Goal: Task Accomplishment & Management: Manage account settings

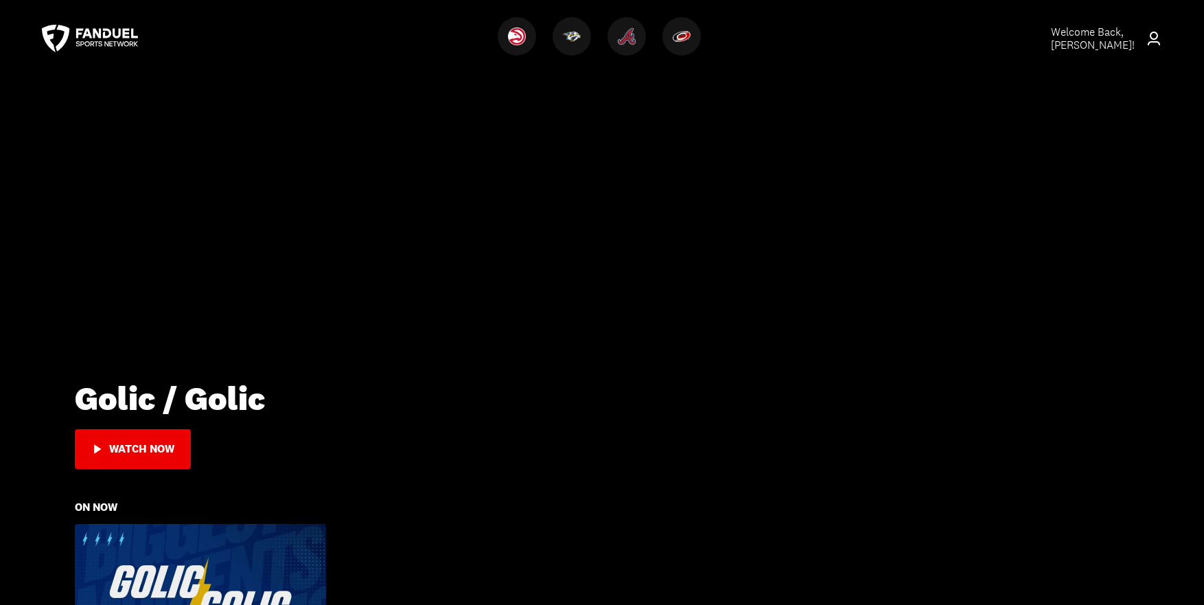
click at [1090, 39] on span "Welcome Back, [PERSON_NAME] !" at bounding box center [1093, 38] width 84 height 27
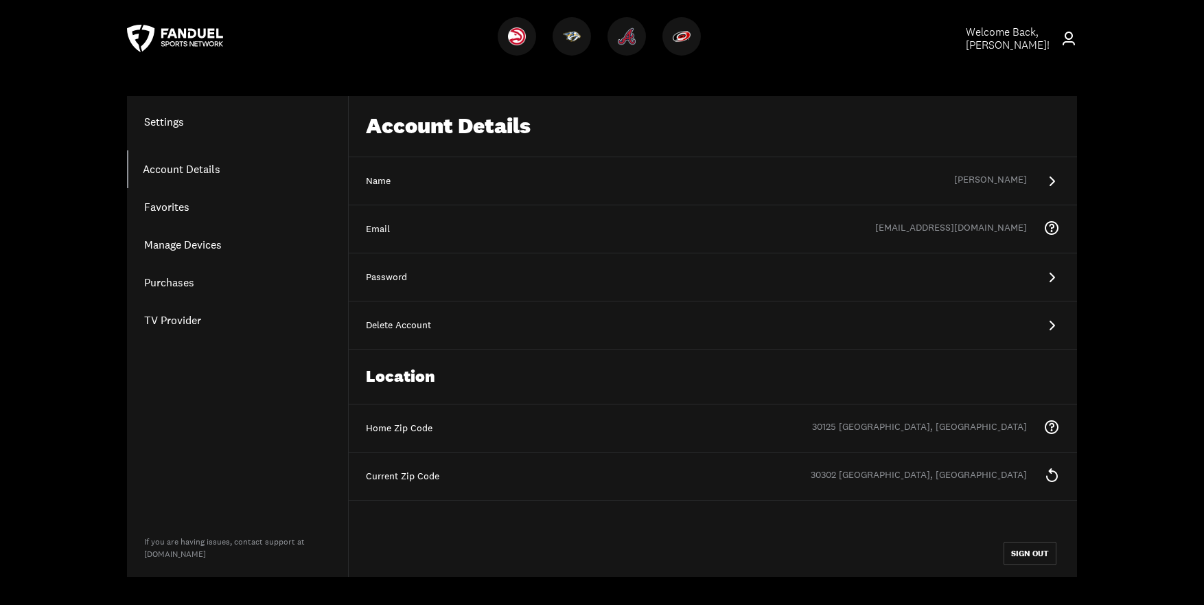
click at [158, 282] on link "Purchases" at bounding box center [237, 283] width 221 height 38
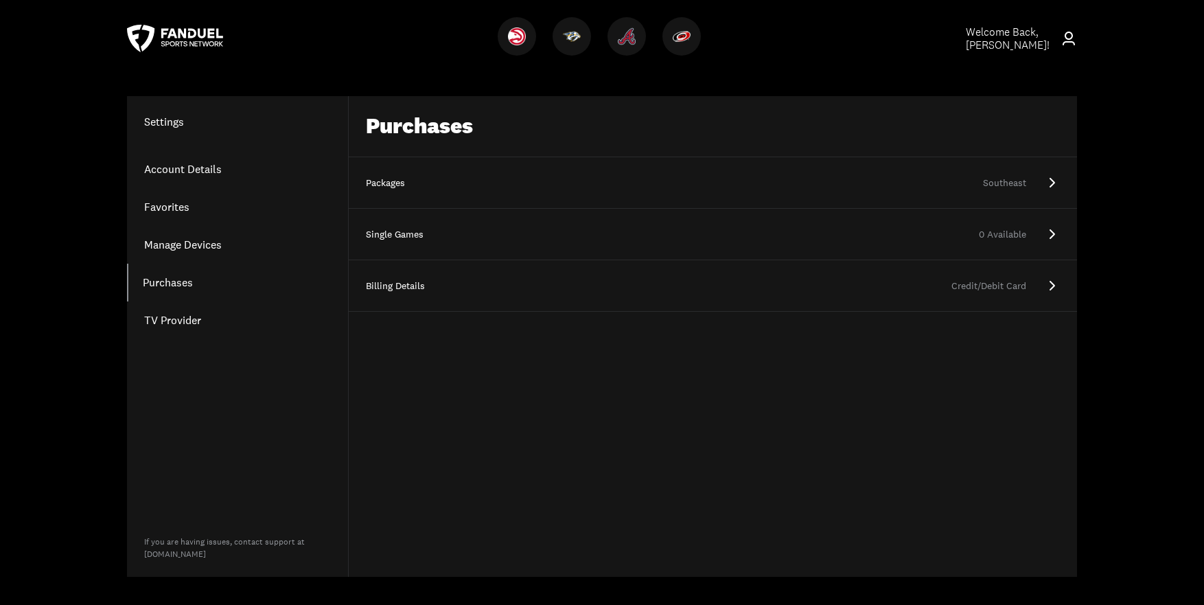
click at [596, 176] on div "Southeast" at bounding box center [739, 183] width 575 height 14
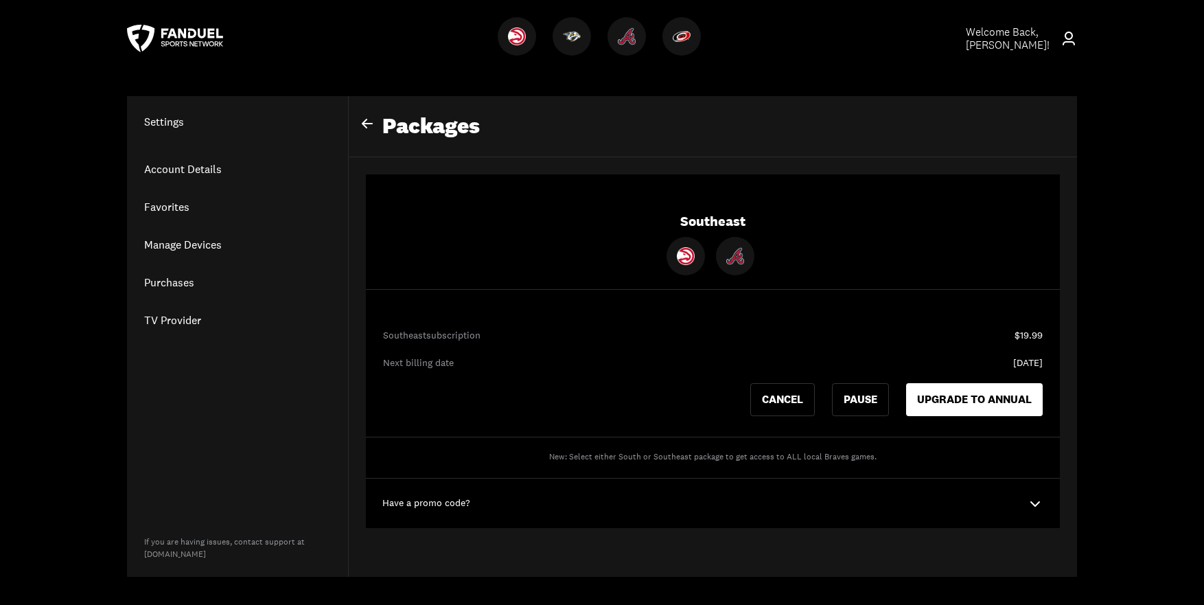
click at [168, 280] on link "Purchases" at bounding box center [237, 283] width 221 height 38
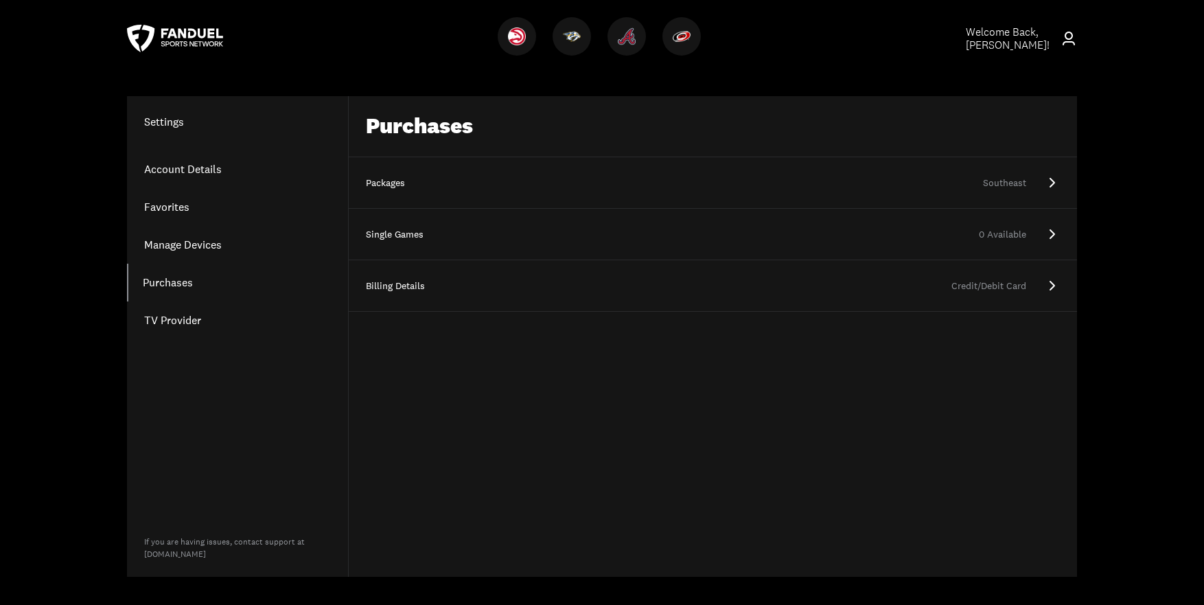
click at [487, 286] on div "Credit/Debit Card" at bounding box center [739, 286] width 575 height 14
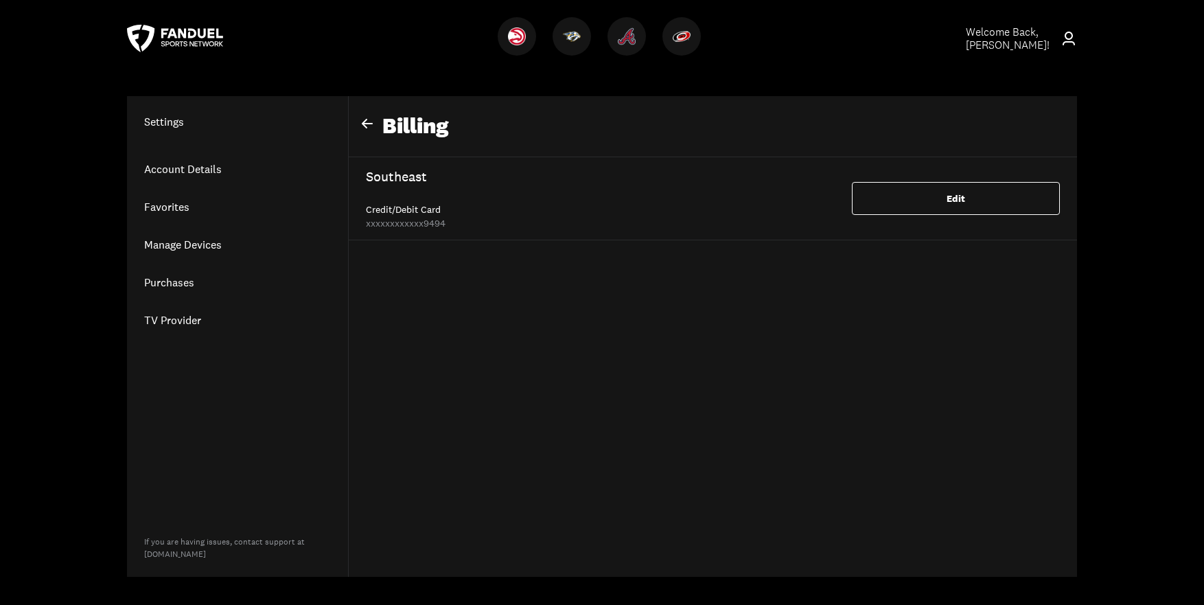
click at [215, 249] on link "Manage Devices" at bounding box center [237, 245] width 221 height 38
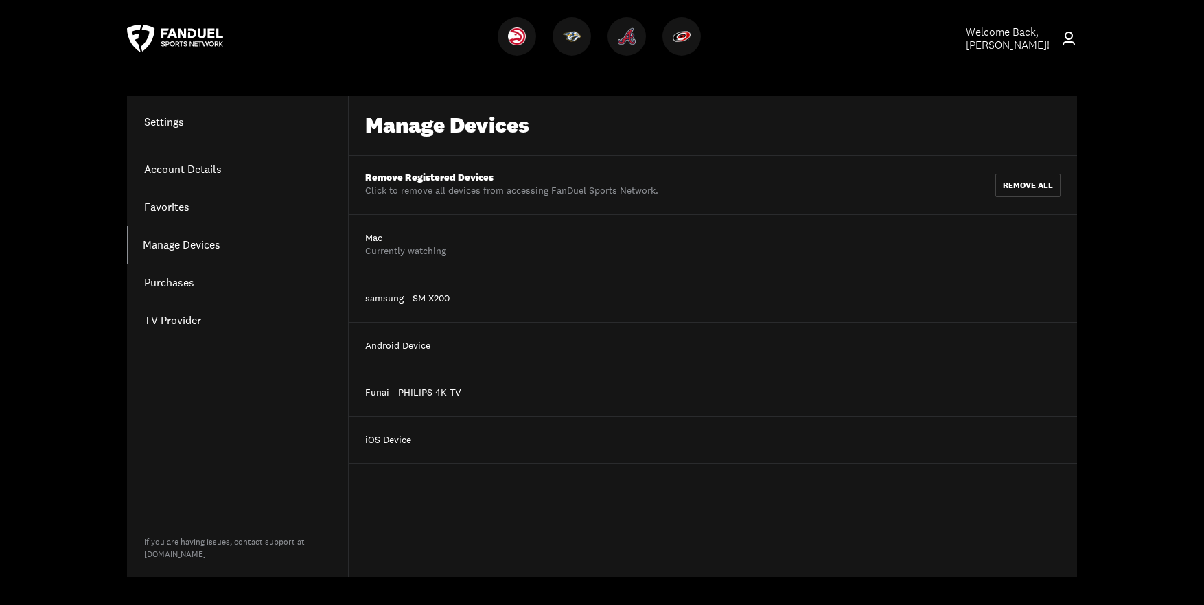
click at [180, 284] on link "Purchases" at bounding box center [237, 283] width 221 height 38
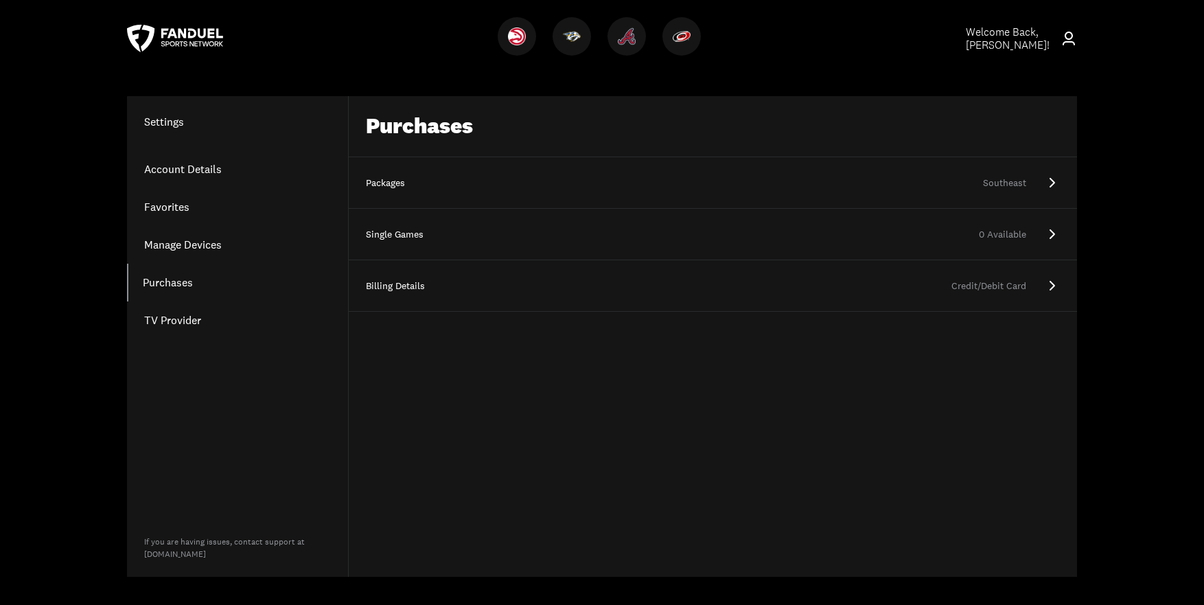
click at [522, 190] on link "Packages Southeast" at bounding box center [713, 183] width 729 height 52
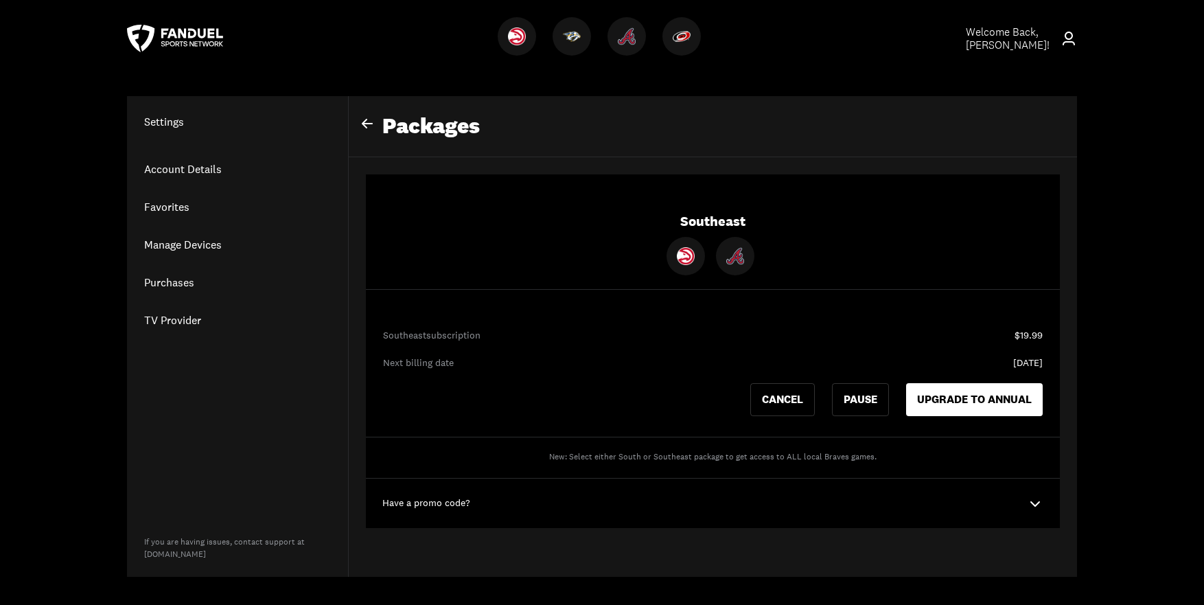
click at [179, 287] on link "Purchases" at bounding box center [237, 283] width 221 height 38
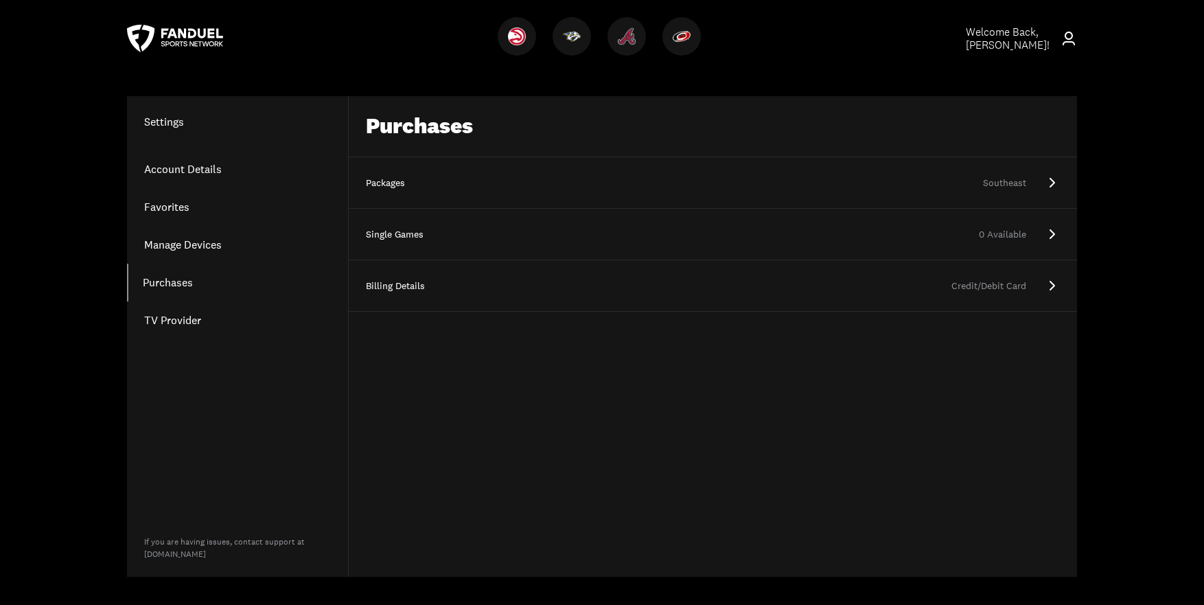
click at [671, 236] on div "0 Available" at bounding box center [739, 235] width 575 height 14
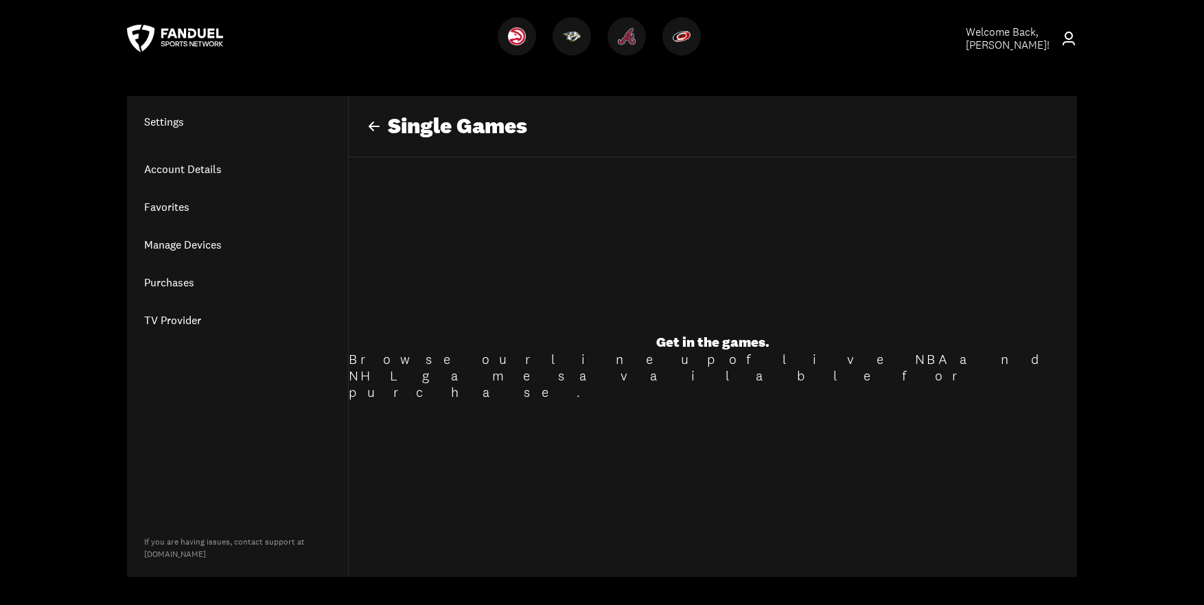
click at [369, 124] on icon at bounding box center [374, 126] width 16 height 16
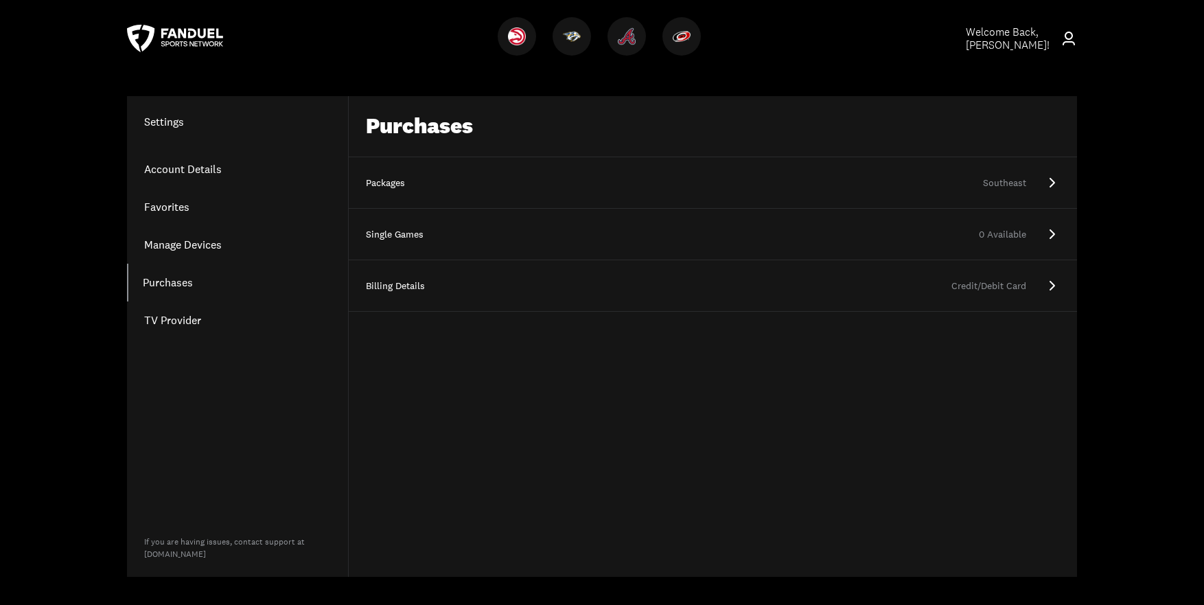
click at [720, 187] on div "Southeast" at bounding box center [739, 183] width 575 height 14
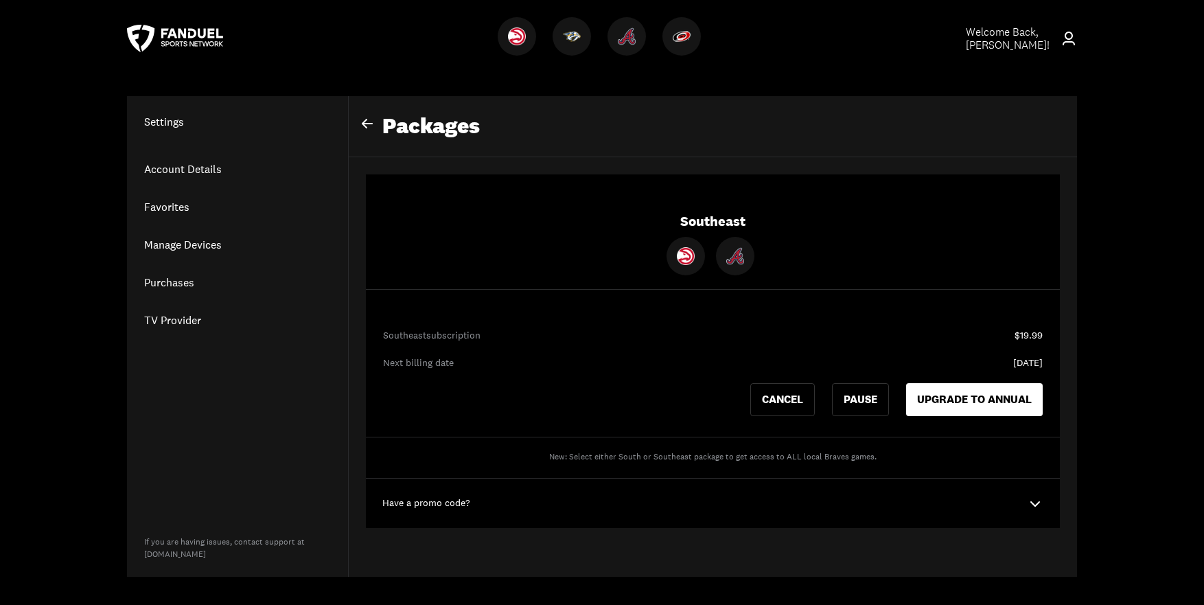
scroll to position [462, 0]
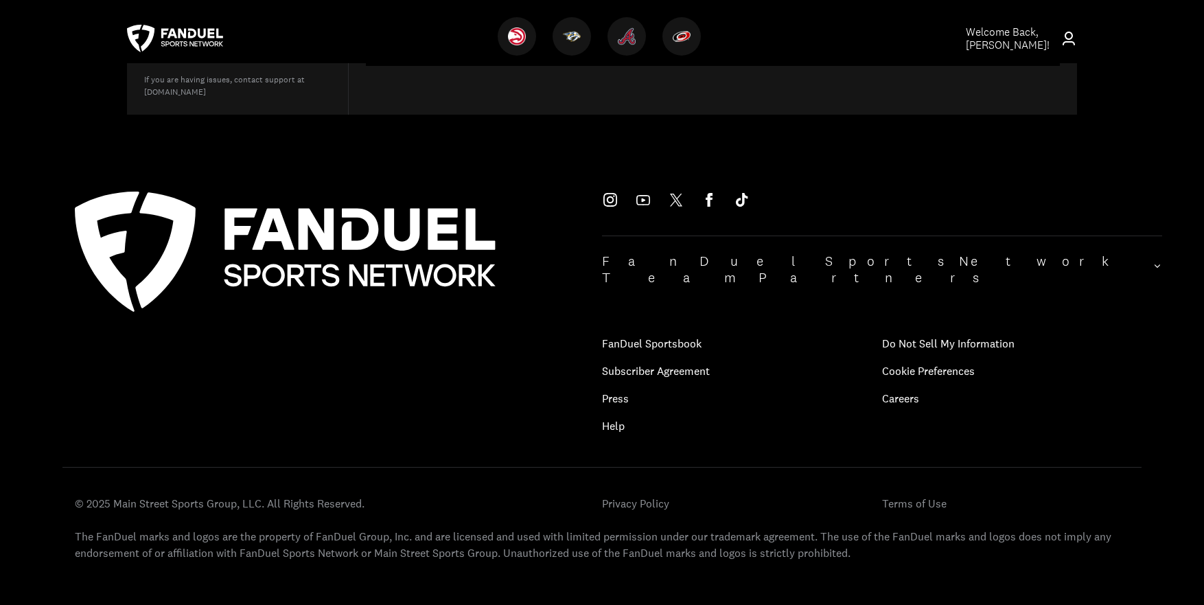
click at [613, 412] on p "Help" at bounding box center [742, 425] width 280 height 27
